Goal: Task Accomplishment & Management: Manage account settings

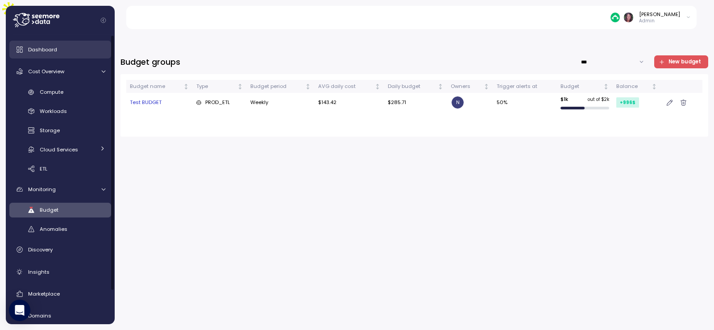
click at [63, 41] on link "Dashboard" at bounding box center [60, 50] width 102 height 18
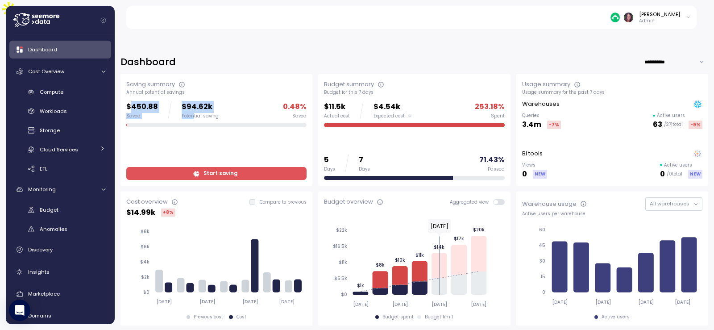
drag, startPoint x: 131, startPoint y: 85, endPoint x: 193, endPoint y: 92, distance: 62.0
click at [193, 101] on div "$450.88 Saved $94.62k Potential saving" at bounding box center [172, 110] width 92 height 18
click at [189, 167] on span "Start saving" at bounding box center [215, 173] width 169 height 12
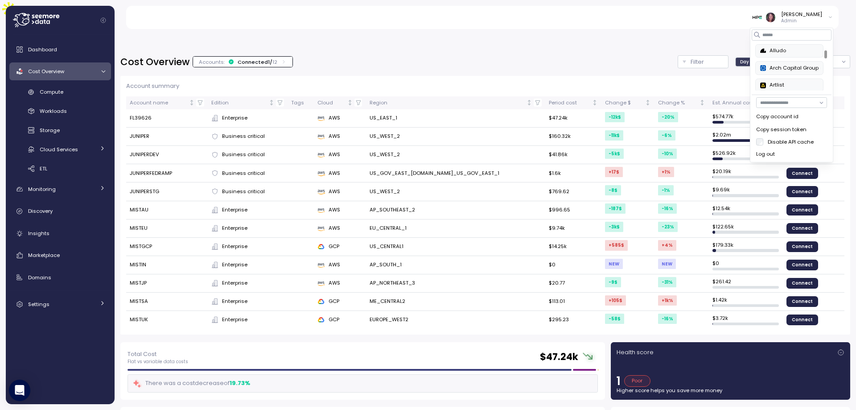
scroll to position [53, 0]
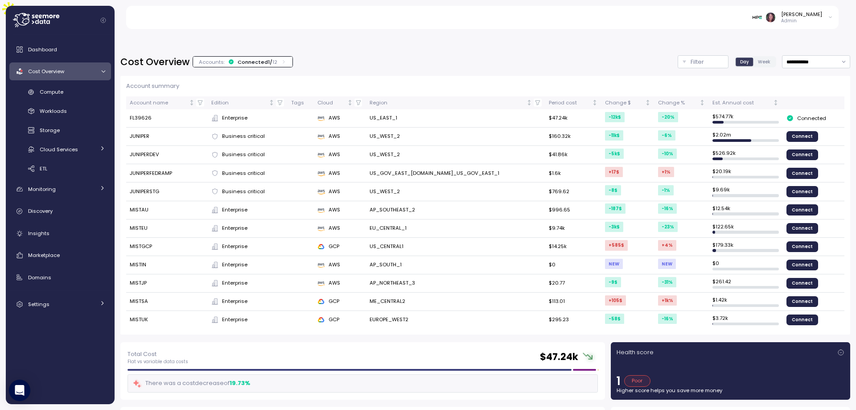
click at [691, 8] on div "Elvire Lukov Admin" at bounding box center [487, 17] width 703 height 23
click at [762, 17] on img at bounding box center [757, 16] width 9 height 9
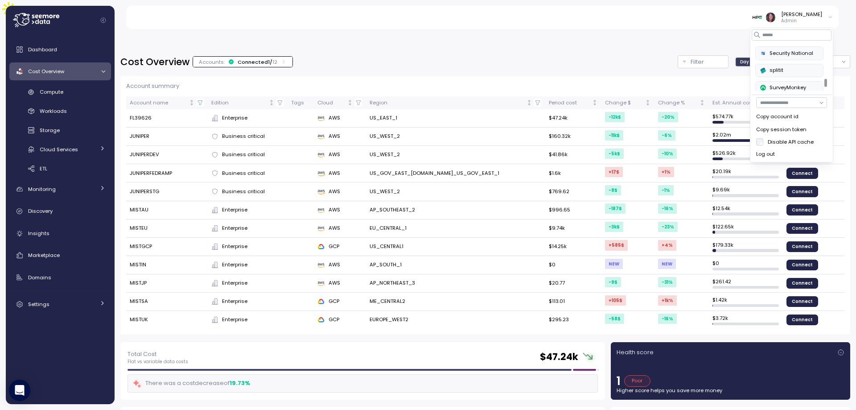
scroll to position [321, 0]
click at [793, 86] on button "SurveyMonkey" at bounding box center [790, 91] width 68 height 13
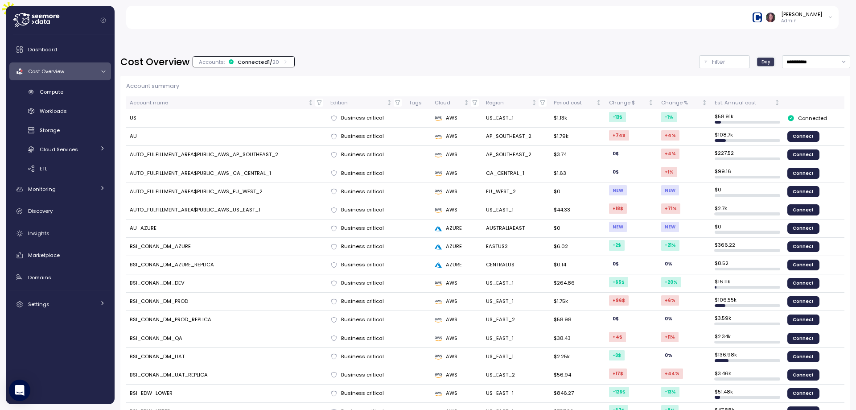
click at [814, 18] on p "Admin" at bounding box center [801, 21] width 41 height 6
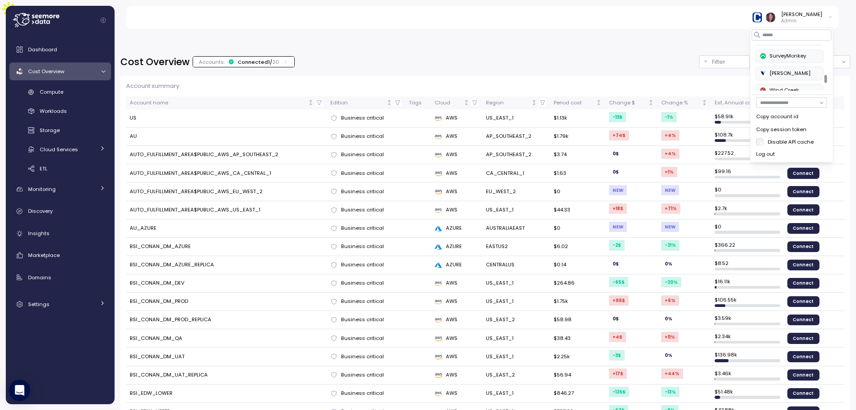
scroll to position [357, 0]
click at [775, 54] on div "SurveyMonkey" at bounding box center [789, 55] width 58 height 8
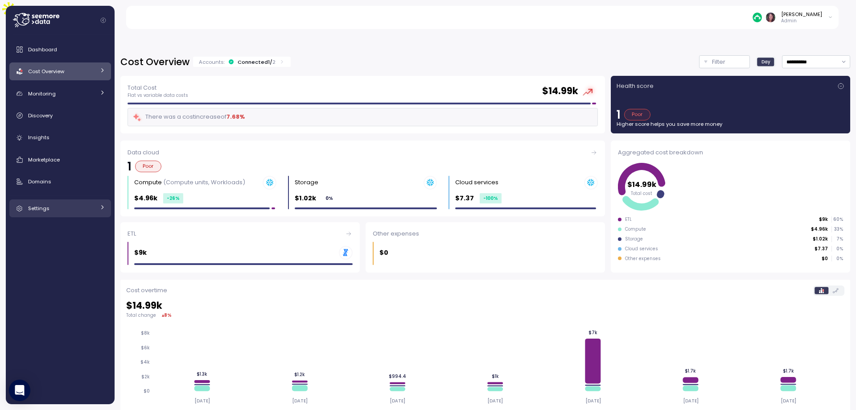
click at [45, 206] on span "Settings" at bounding box center [38, 208] width 21 height 7
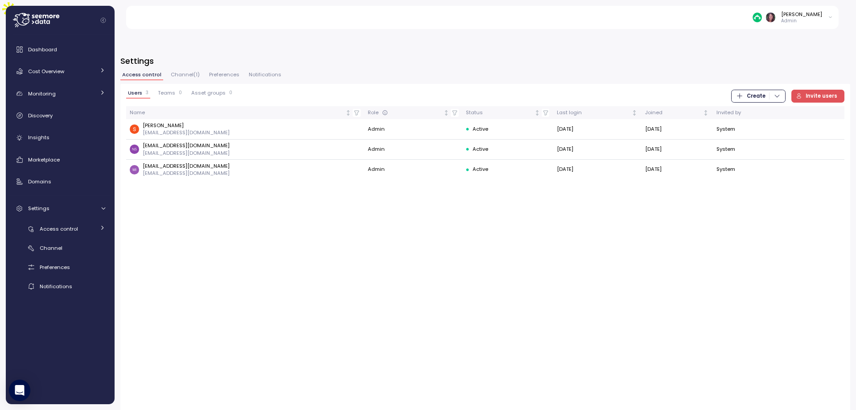
click at [815, 90] on span "Invite users" at bounding box center [822, 96] width 32 height 12
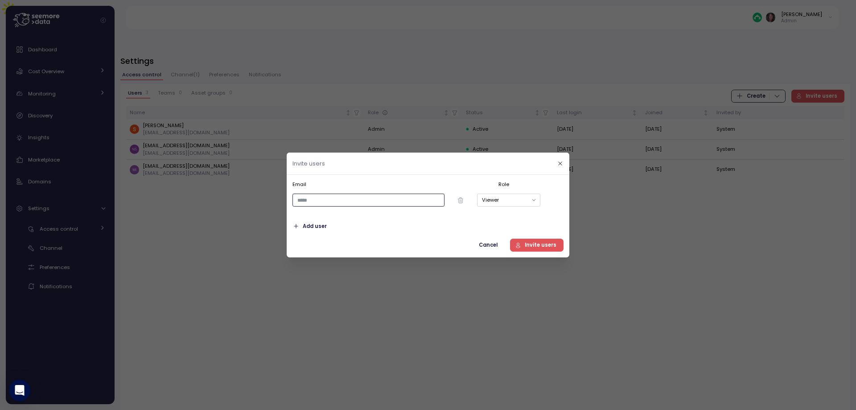
click at [420, 202] on input "email" at bounding box center [369, 200] width 152 height 13
click at [558, 165] on icon "button" at bounding box center [561, 164] width 6 height 6
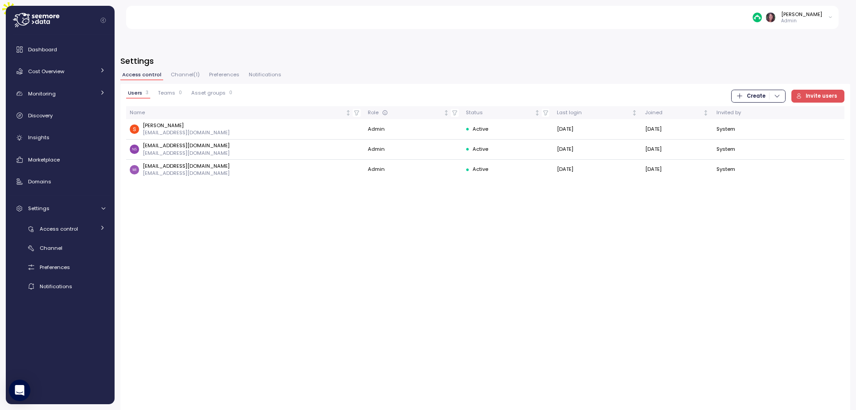
drag, startPoint x: 837, startPoint y: 77, endPoint x: 832, endPoint y: 77, distance: 5.4
click at [837, 90] on span "Invite users" at bounding box center [822, 96] width 32 height 12
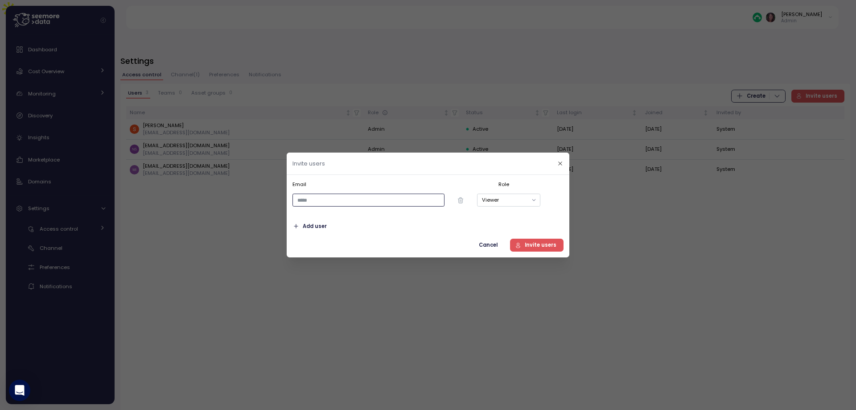
click at [336, 204] on input "email" at bounding box center [369, 200] width 152 height 13
paste input "**********"
type input "**********"
click at [520, 198] on button "Viewer" at bounding box center [508, 200] width 63 height 13
click at [502, 200] on button "Viewer" at bounding box center [508, 200] width 63 height 13
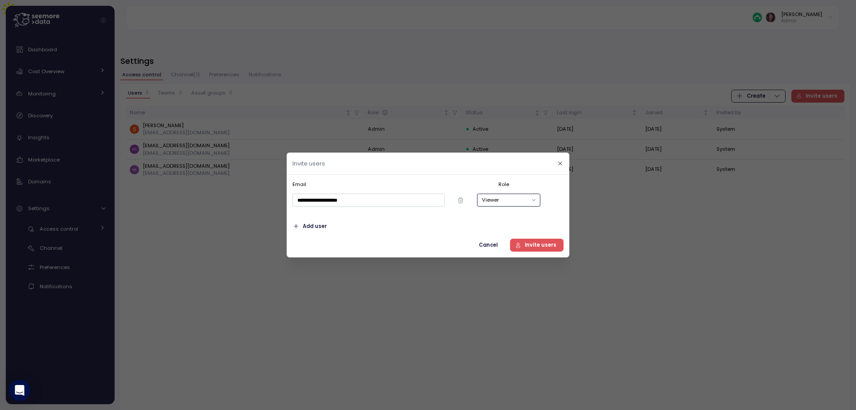
click at [494, 195] on button "Viewer" at bounding box center [508, 200] width 63 height 13
click at [535, 244] on span "Invite users" at bounding box center [541, 245] width 32 height 12
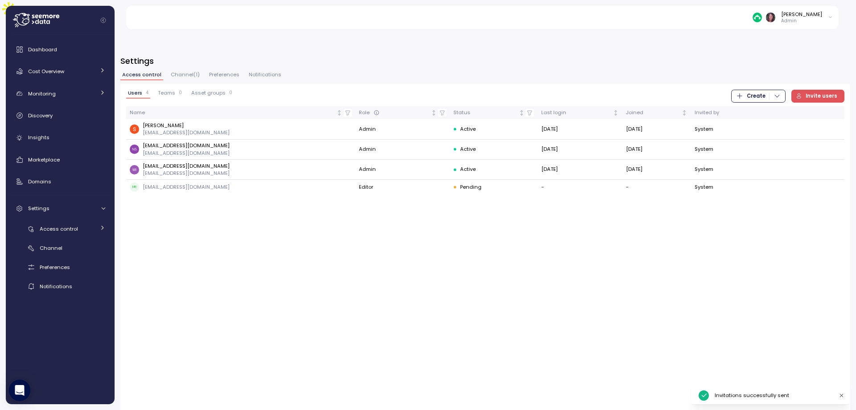
click at [751, 90] on span "Create" at bounding box center [756, 96] width 19 height 12
drag, startPoint x: 748, startPoint y: 74, endPoint x: 742, endPoint y: 74, distance: 6.7
click at [742, 90] on span "Create" at bounding box center [758, 96] width 45 height 12
click at [825, 90] on span "Invite users" at bounding box center [822, 96] width 32 height 12
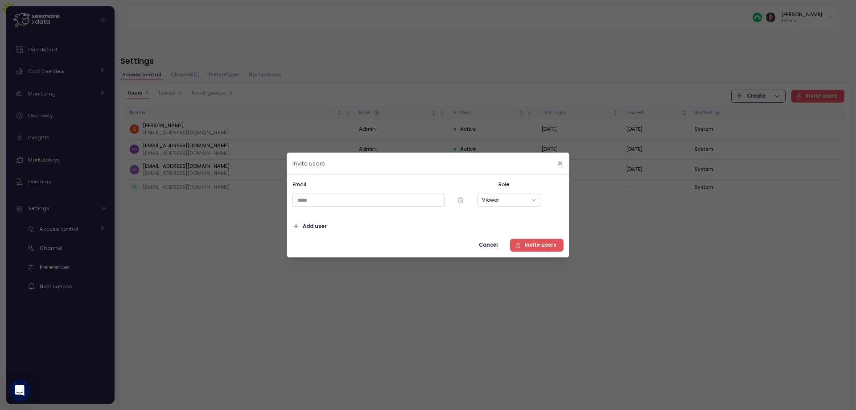
click at [366, 191] on div at bounding box center [382, 200] width 185 height 19
click at [363, 196] on input "email" at bounding box center [369, 200] width 152 height 13
paste input "**********"
type input "**********"
click at [505, 200] on button "Viewer" at bounding box center [508, 200] width 63 height 13
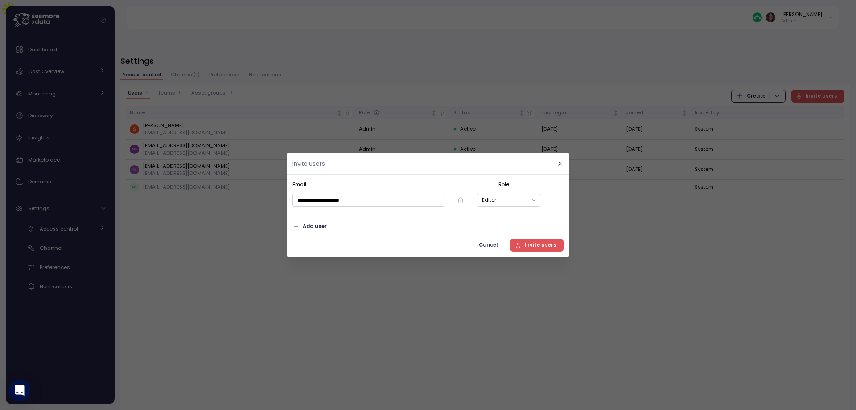
drag, startPoint x: 530, startPoint y: 245, endPoint x: 522, endPoint y: 250, distance: 9.2
click at [522, 250] on span "Invite users" at bounding box center [535, 245] width 41 height 12
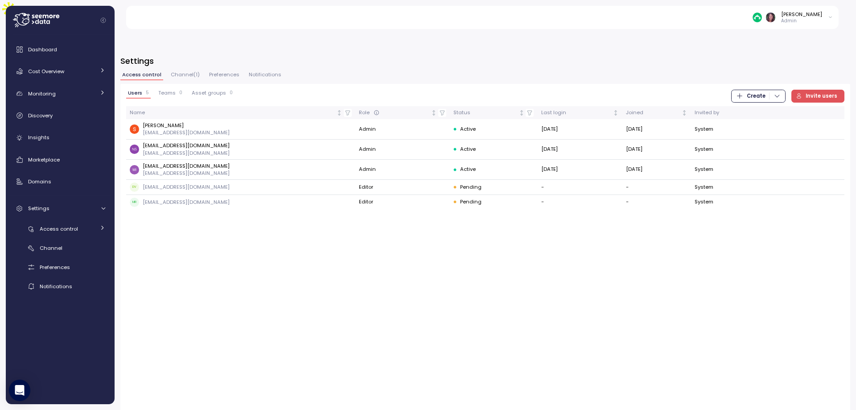
click at [251, 295] on div "Users 5 Teams 0 Asset groups 0 Create Invite users Name Role Status Last login …" at bounding box center [485, 254] width 730 height 341
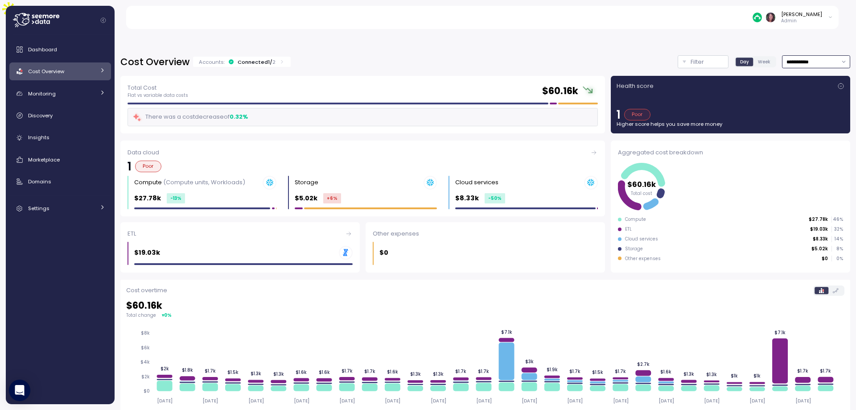
click at [825, 55] on input "**********" at bounding box center [816, 61] width 68 height 13
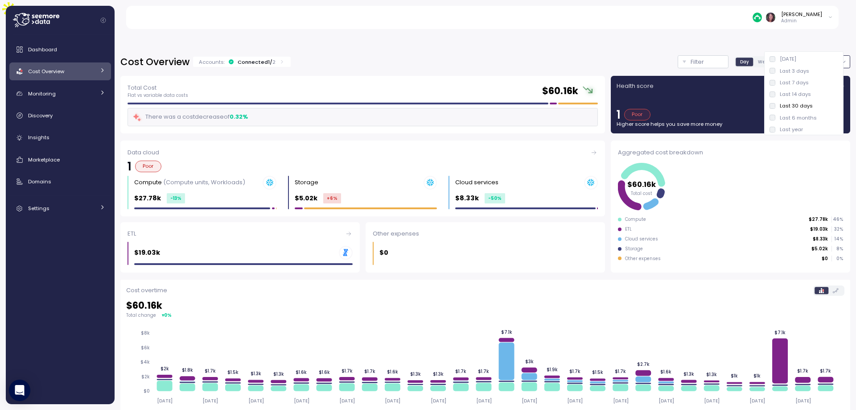
click at [788, 127] on div "Last year" at bounding box center [791, 129] width 23 height 7
type input "*********"
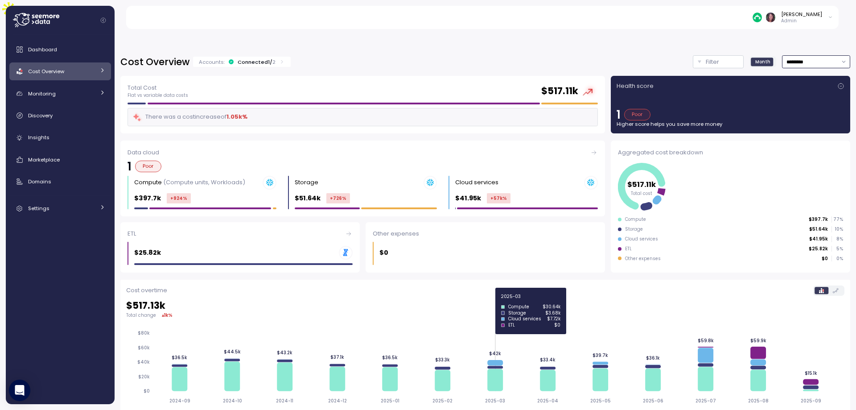
scroll to position [30, 0]
